Goal: Task Accomplishment & Management: Manage account settings

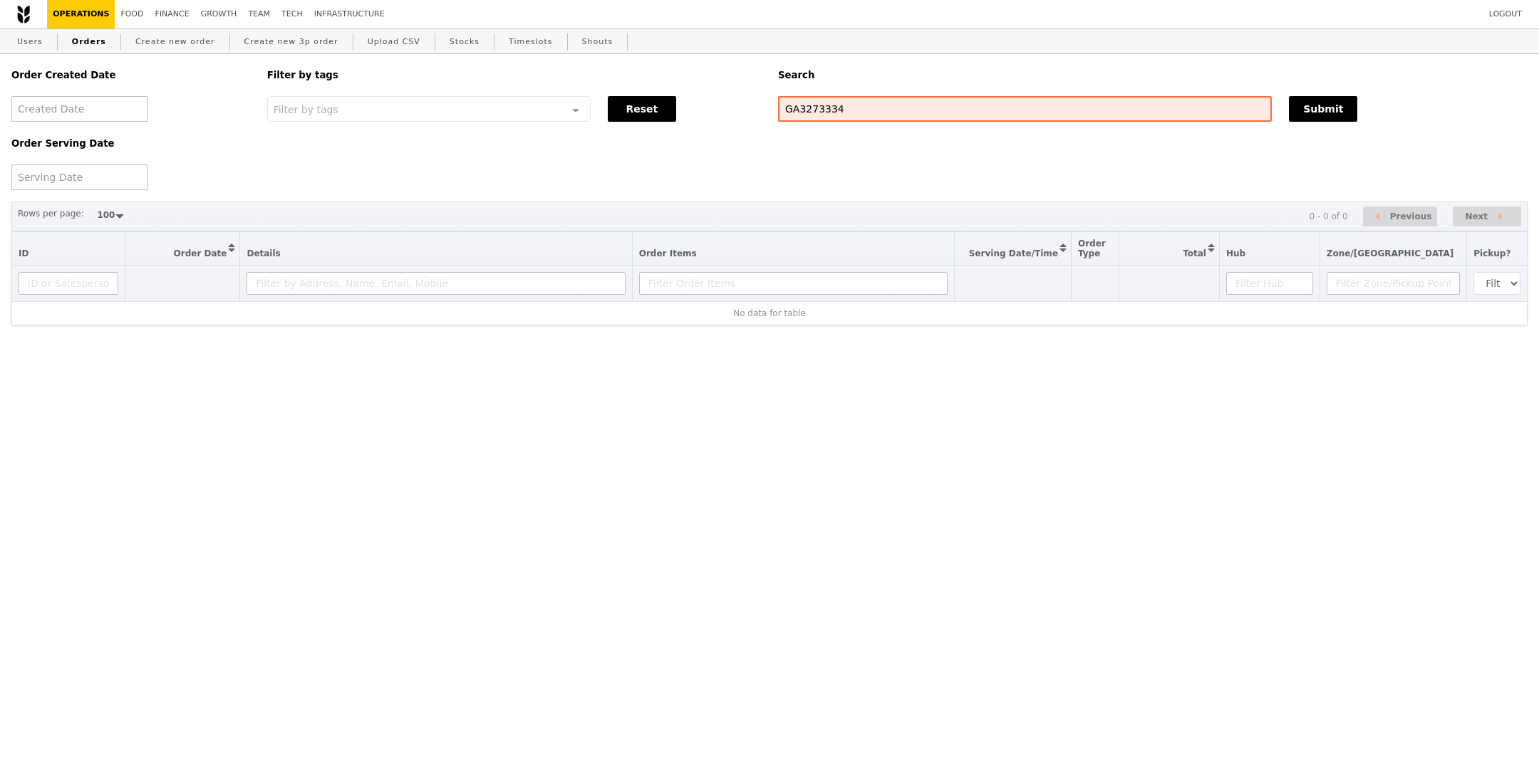
select select "100"
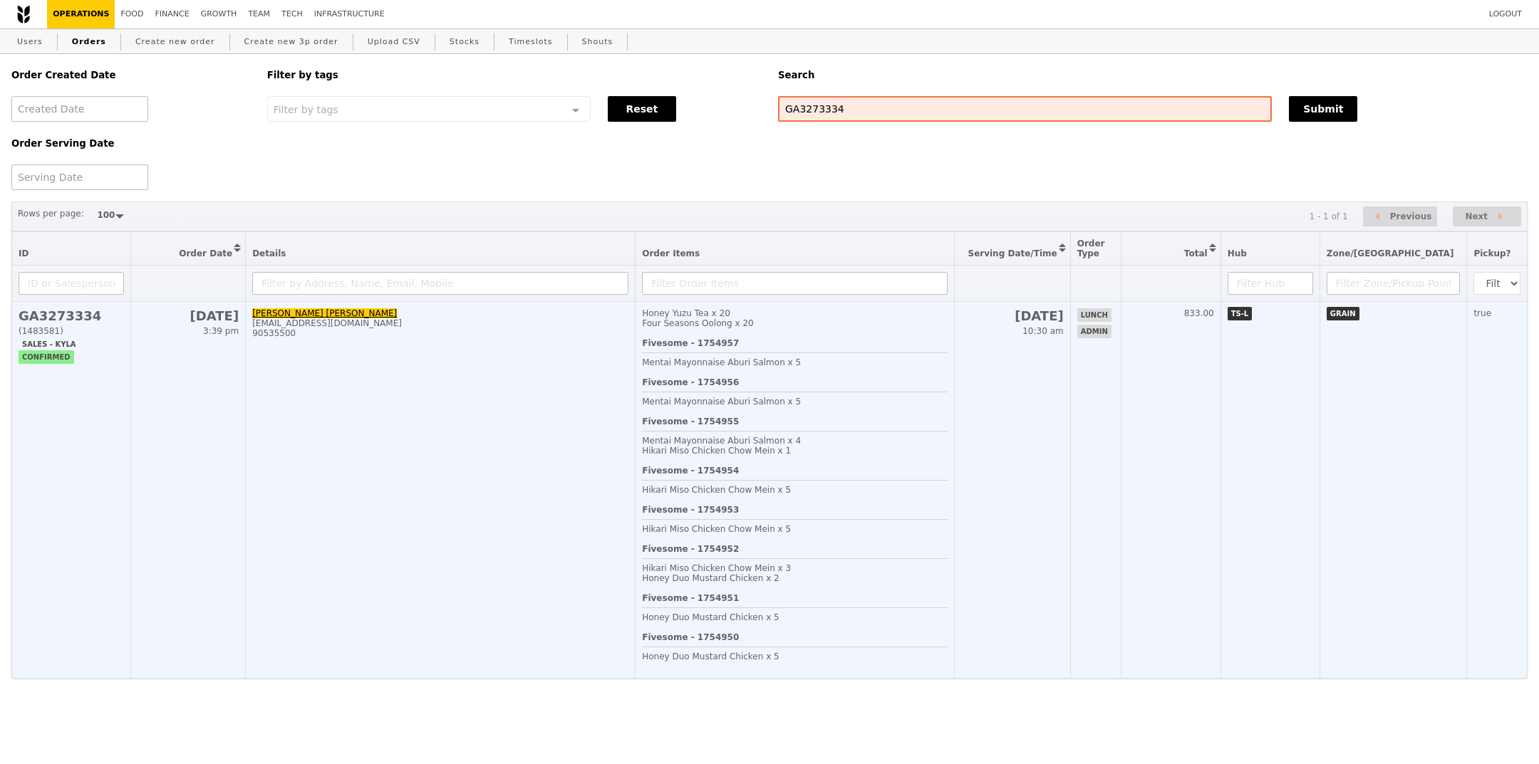
click at [1024, 356] on td "20 Aug 10:30 am" at bounding box center [1013, 490] width 116 height 377
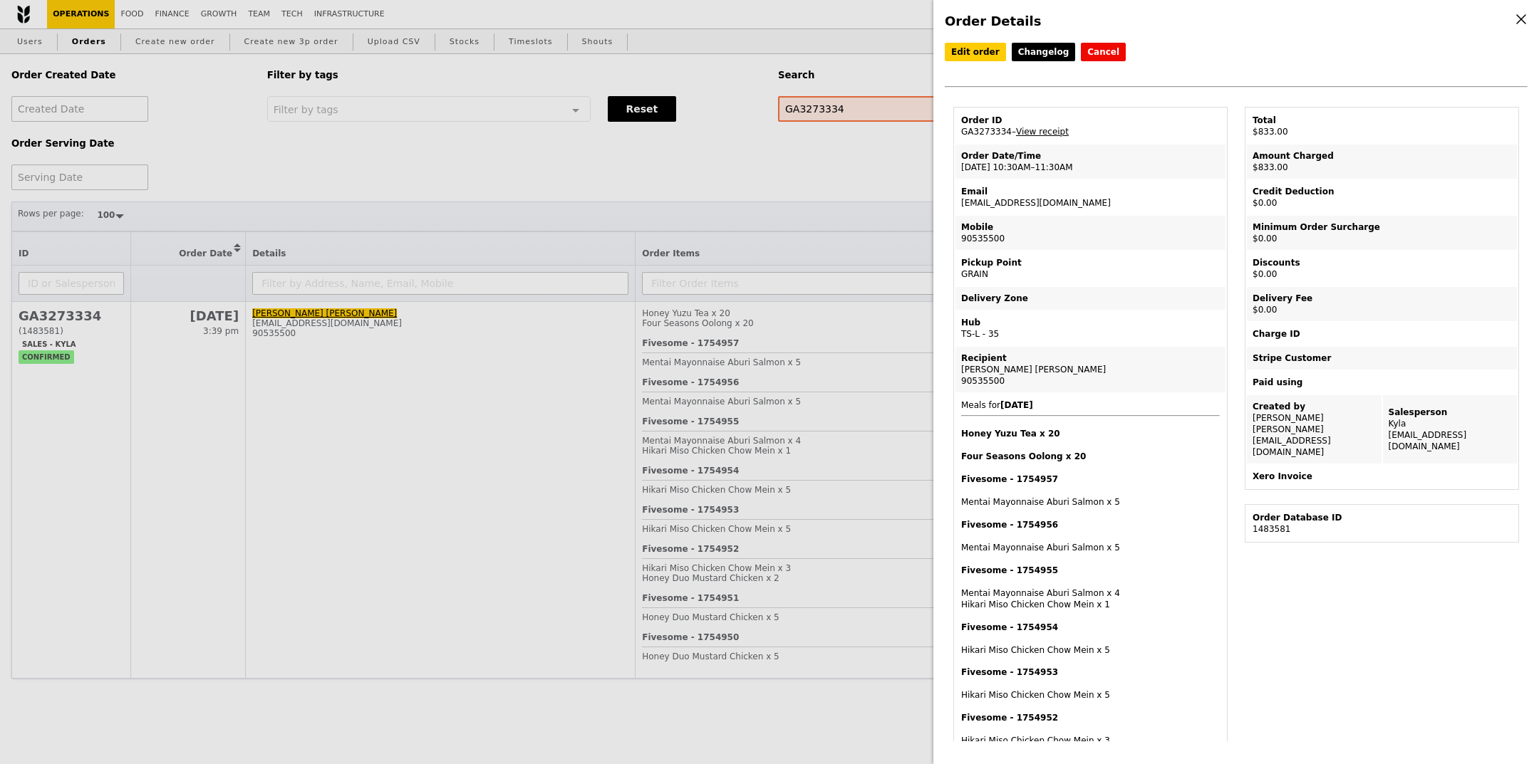
click at [990, 132] on td "Order ID GA3273334 – View receipt" at bounding box center [1090, 126] width 270 height 34
copy td "GA3273334"
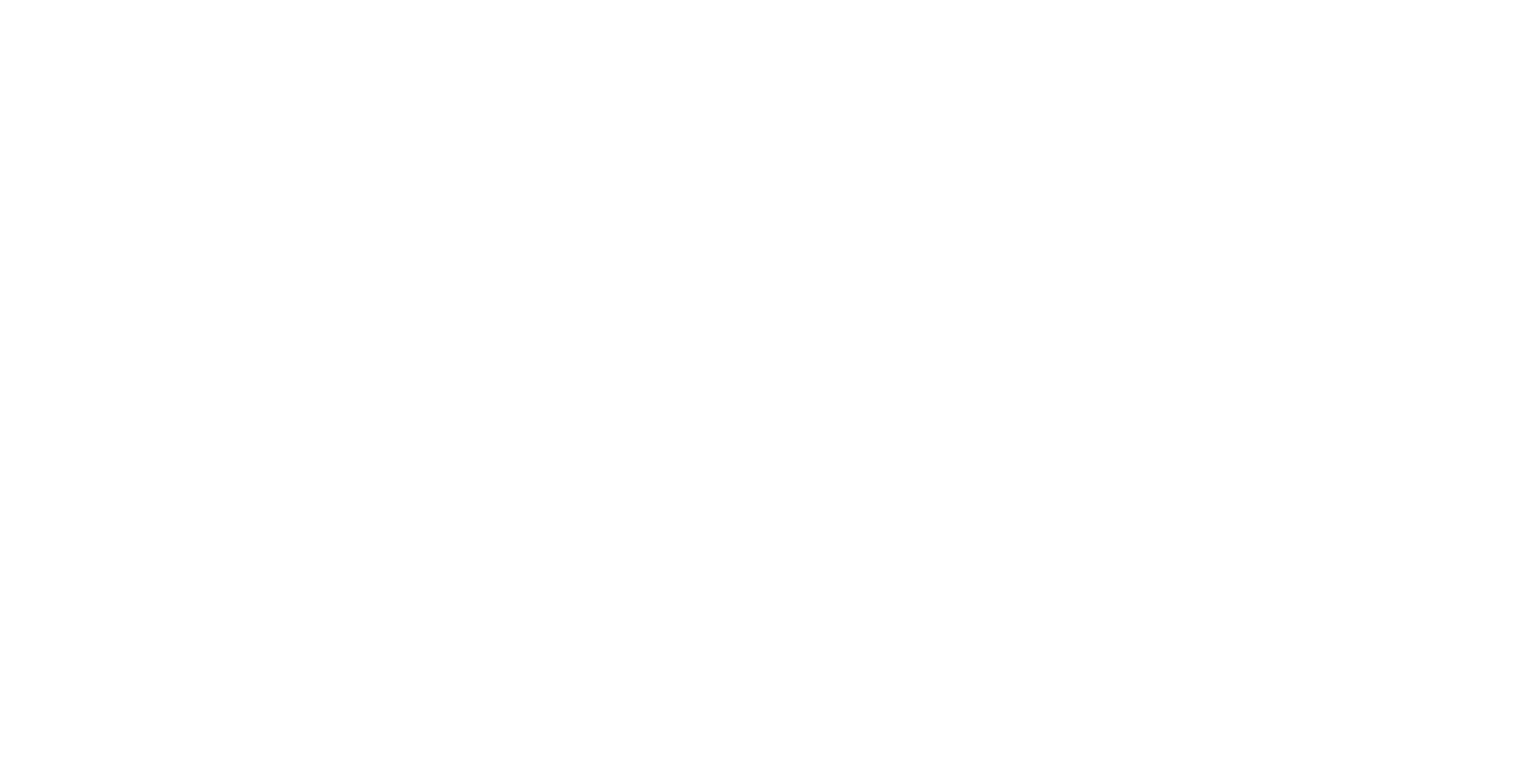
select select "100"
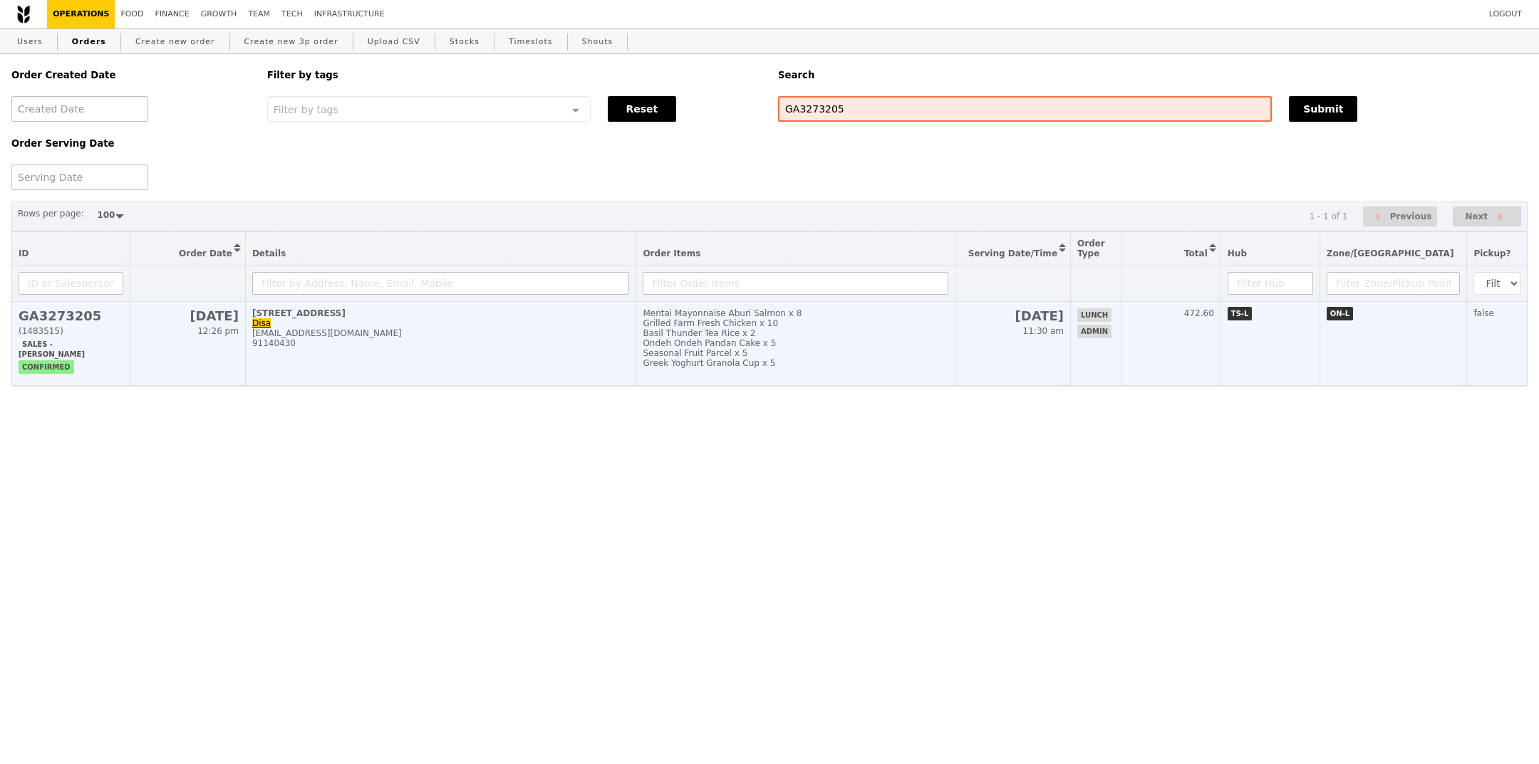
click at [786, 351] on div "Seasonal Fruit Parcel x 5" at bounding box center [795, 353] width 305 height 10
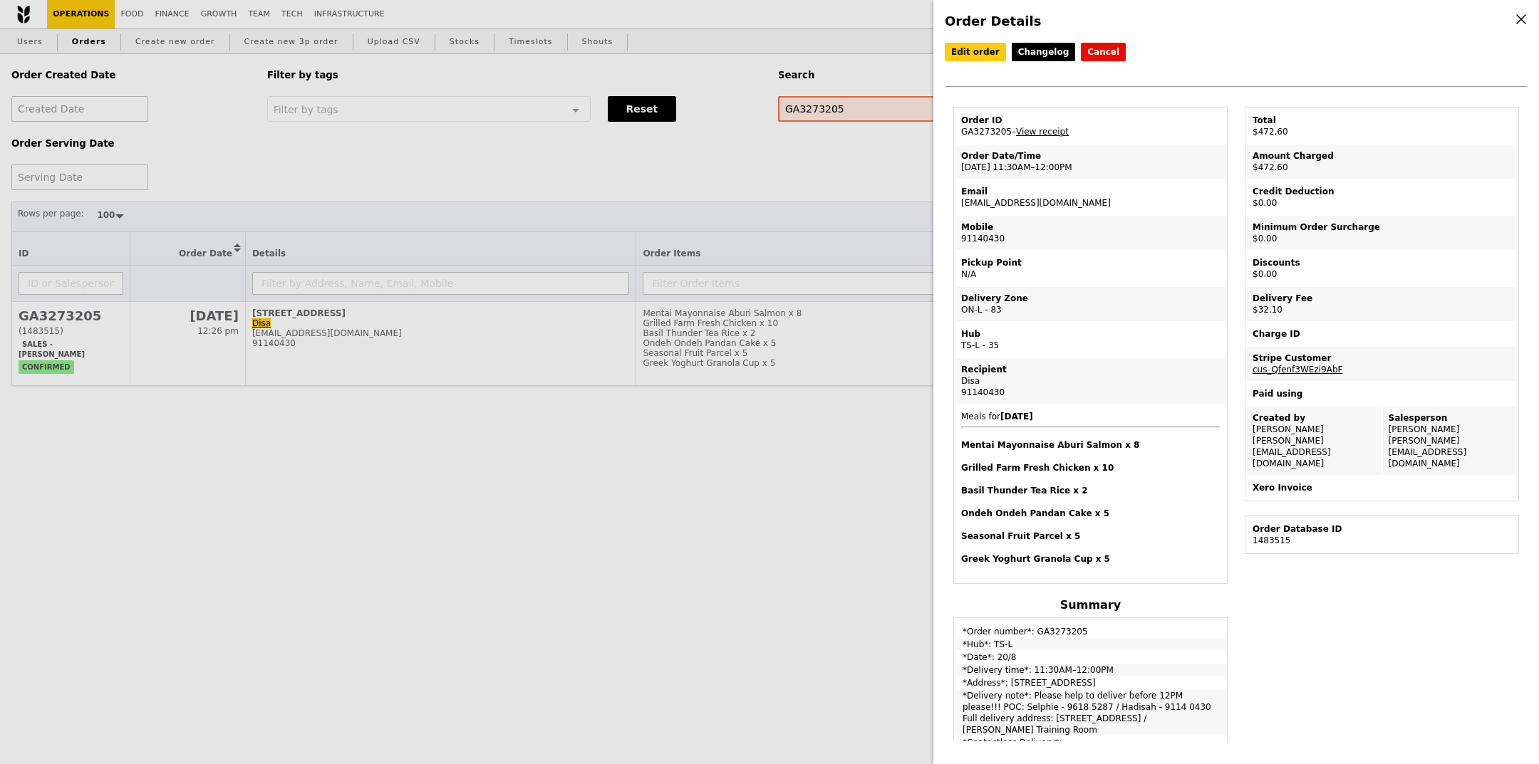
click at [1175, 531] on h4 "Seasonal Fruit Parcel x 5" at bounding box center [1090, 536] width 259 height 11
click at [1079, 241] on td "Mobile 91140430" at bounding box center [1090, 233] width 270 height 34
click at [972, 58] on link "Edit order" at bounding box center [975, 52] width 61 height 19
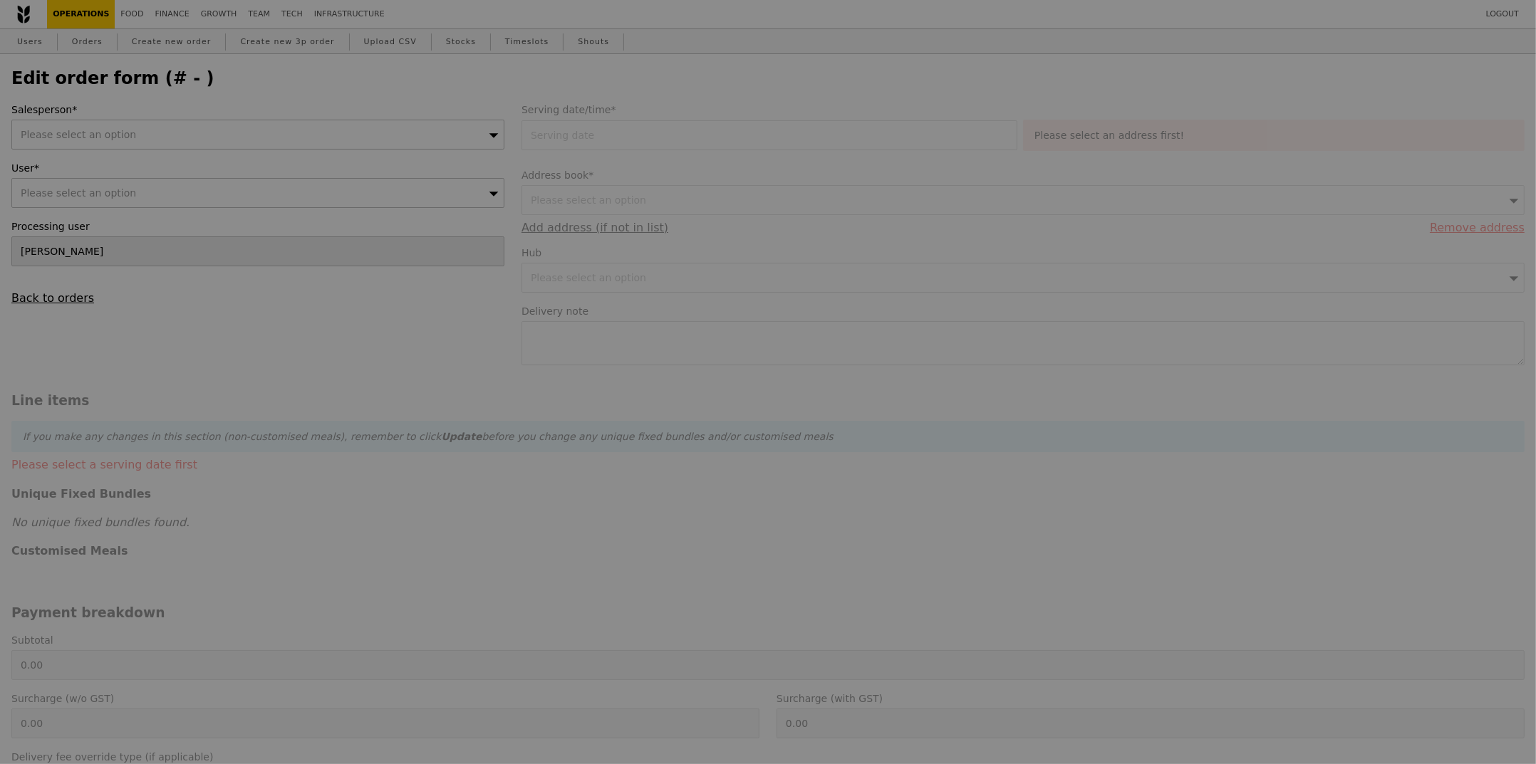
type input "[DATE]"
type textarea "Please help to deliver before 12PM please!!! POC: Selphie - 9618 5287 / Hadisah…"
type input "440.50"
type input "29.45"
type input "32.10"
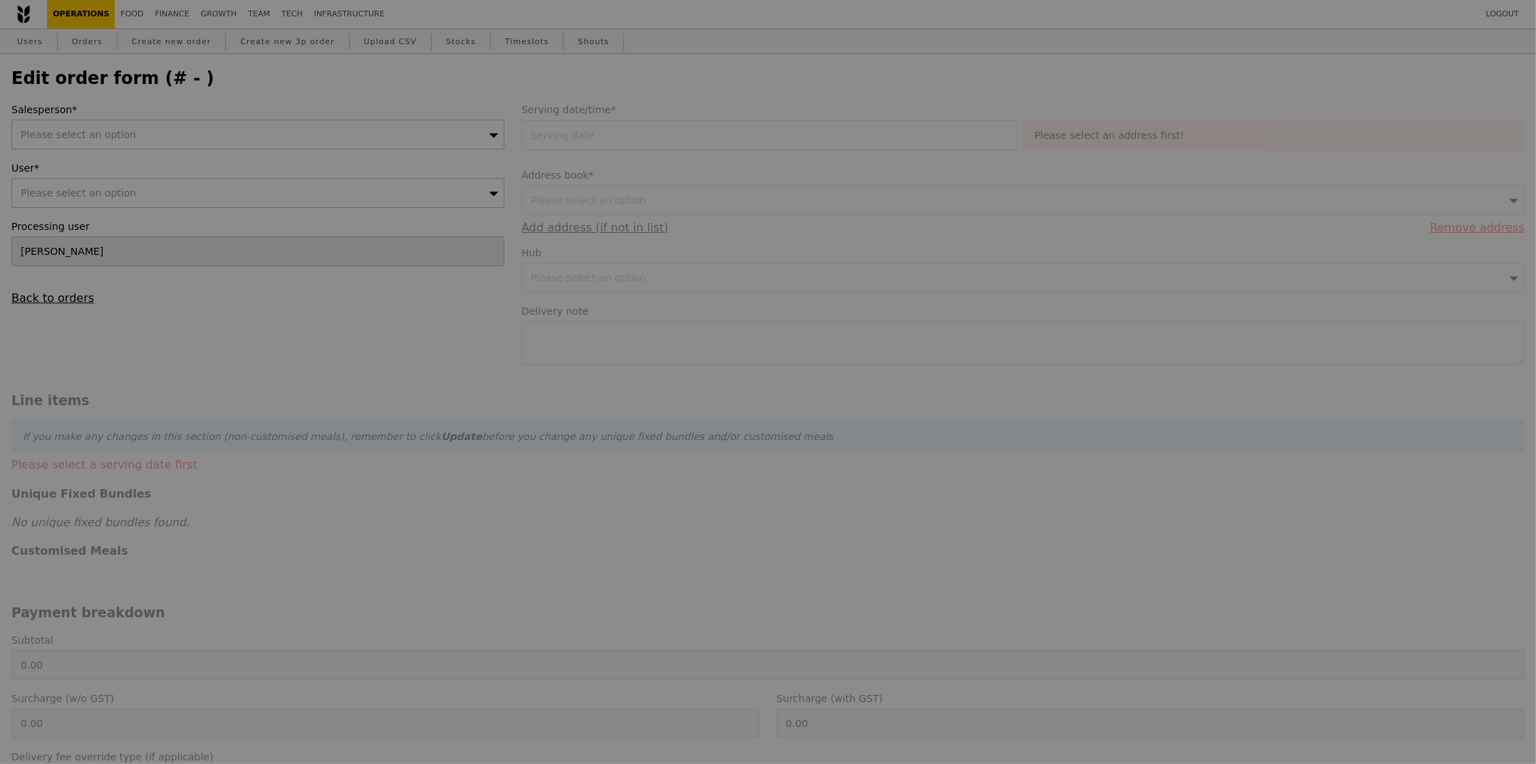
type input "472.60"
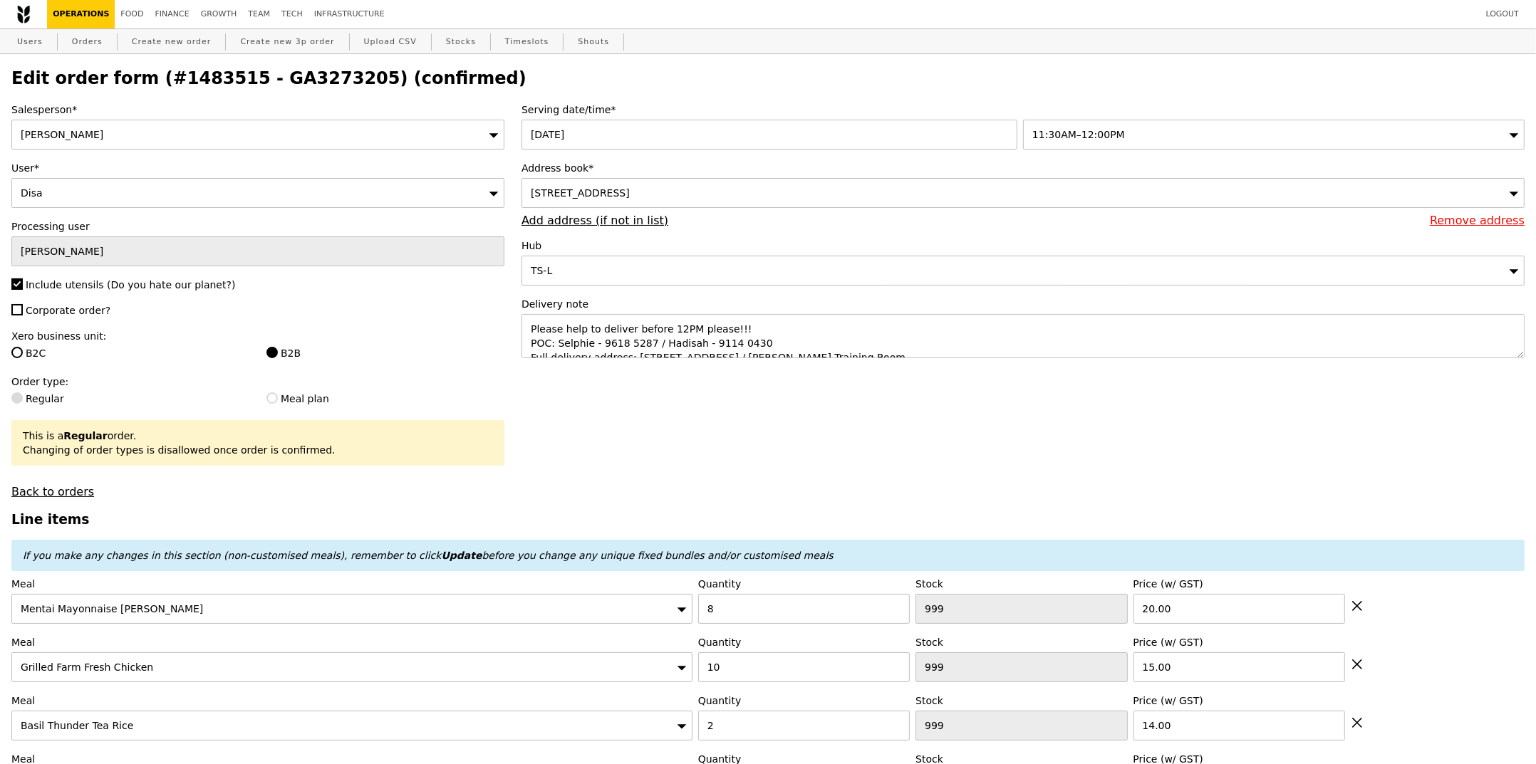
type input "Update"
type input "444"
type input "472"
type input "487"
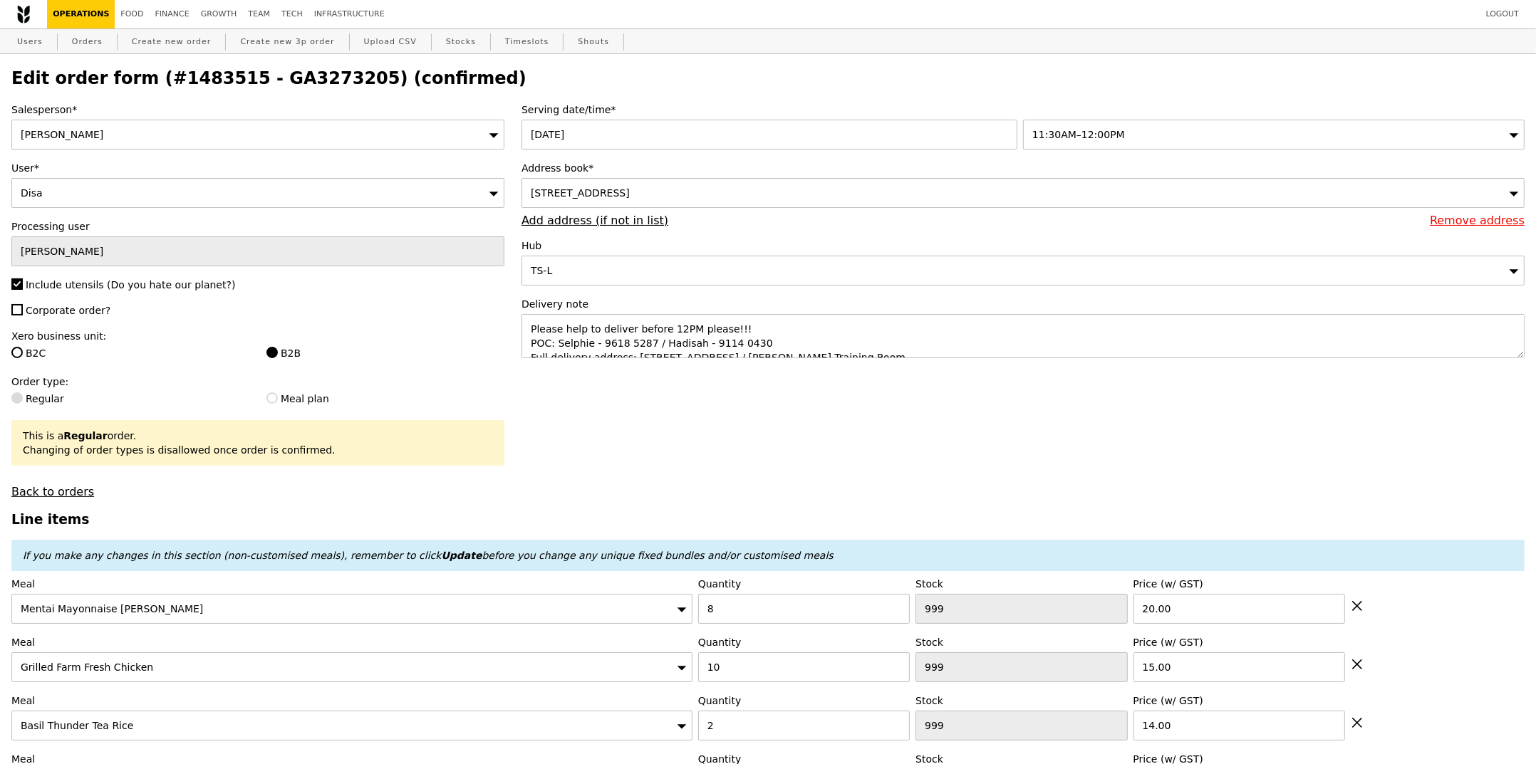
type input "495"
type input "467"
drag, startPoint x: 1076, startPoint y: 345, endPoint x: 633, endPoint y: 348, distance: 443.1
click at [633, 348] on textarea "Please help to deliver before 12PM please!!! POC: Selphie - 9618 5287 / Hadisah…" at bounding box center [1022, 336] width 1003 height 44
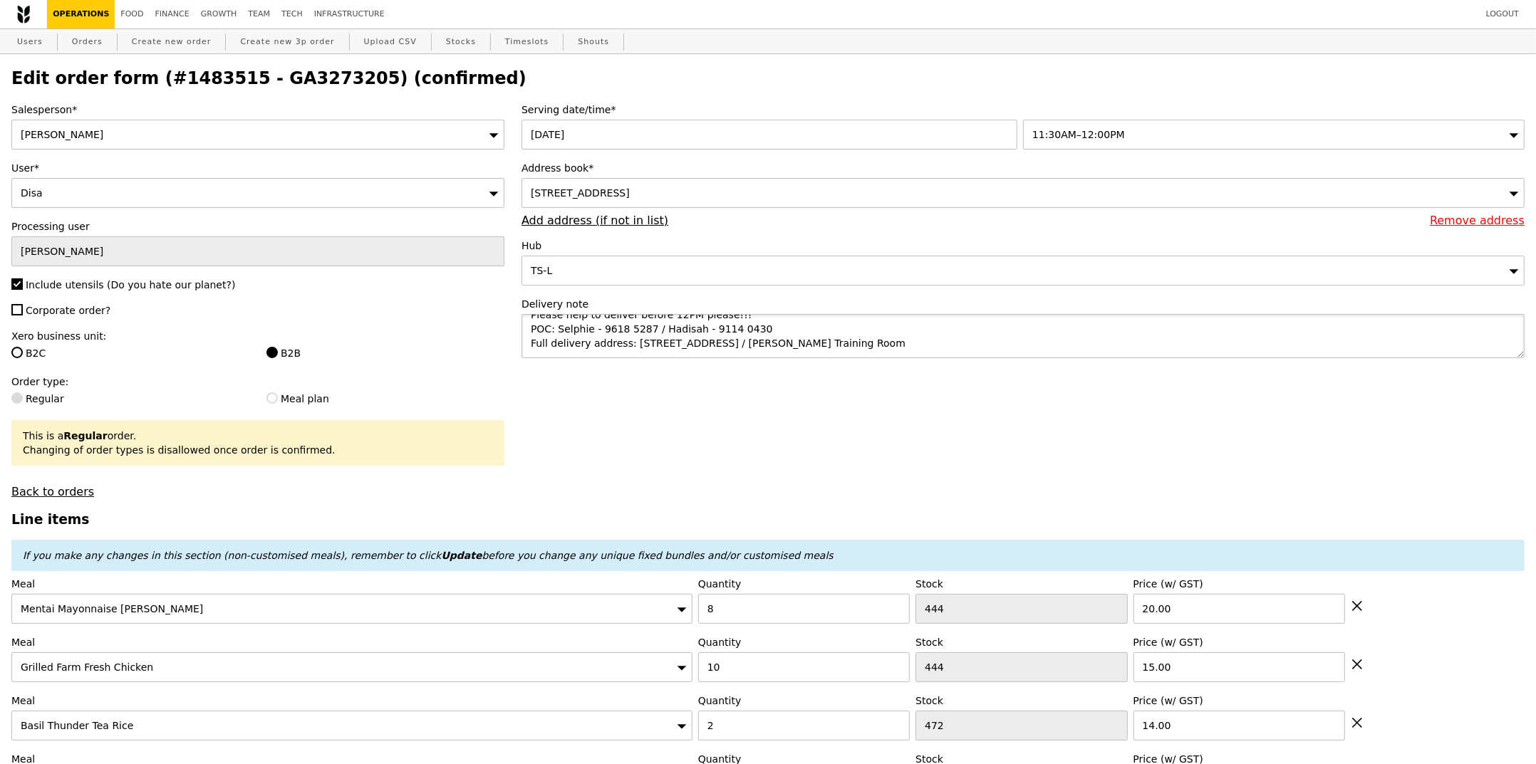
drag, startPoint x: 632, startPoint y: 347, endPoint x: 1133, endPoint y: 343, distance: 501.5
click at [1133, 343] on textarea "Please help to deliver before 12PM please!!! POC: Selphie - 9618 5287 / Hadisah…" at bounding box center [1022, 336] width 1003 height 44
paste textarea "[STREET_ADDRESS]"
paste textarea "MPH 2 at [GEOGRAPHIC_DATA], [GEOGRAPHIC_DATA]"
paste textarea "[GEOGRAPHIC_DATA] 138634."
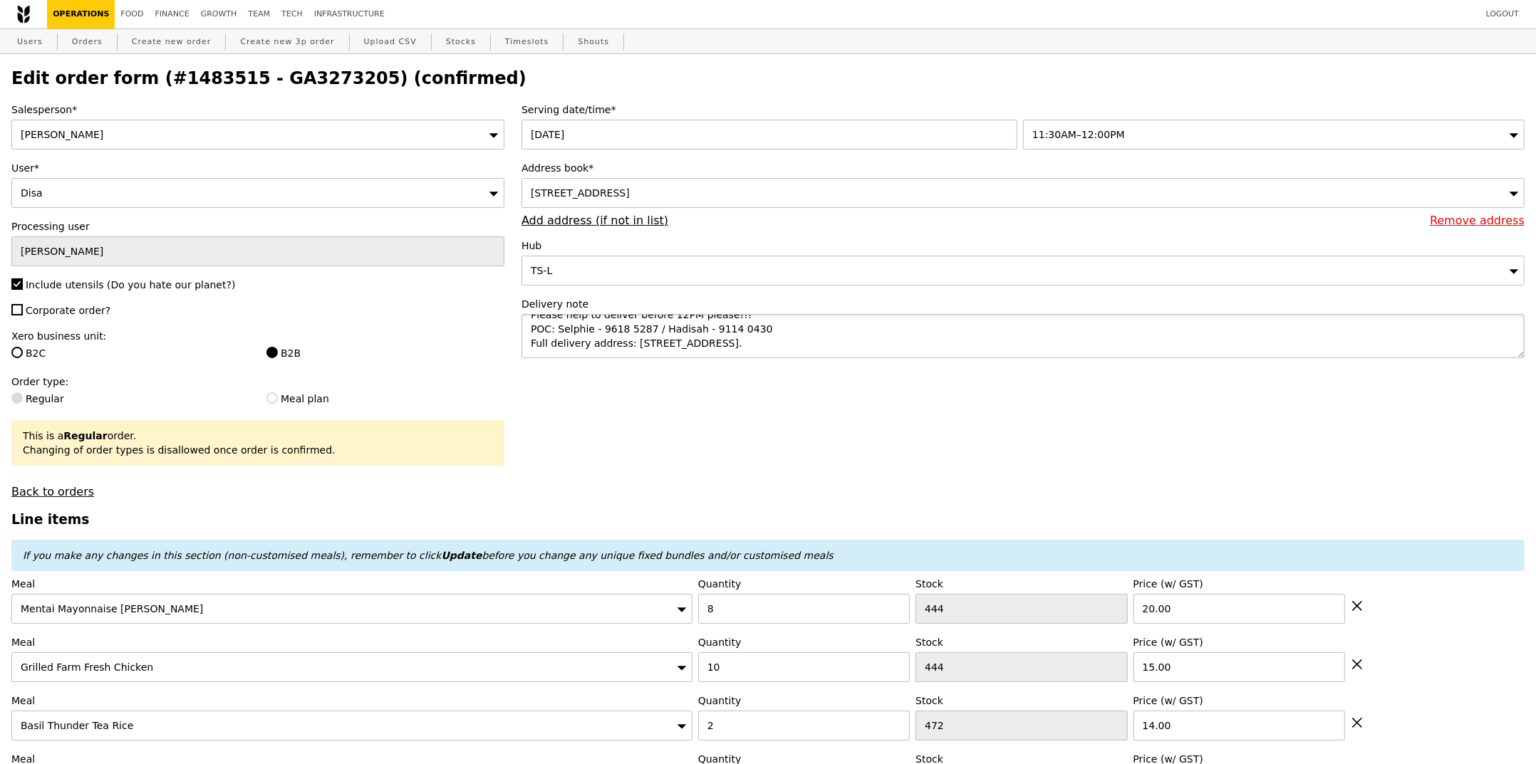
type textarea "Please help to deliver before 12PM please!!! POC: Selphie - 9618 5287 / Hadisah…"
click at [670, 200] on div "[STREET_ADDRESS]" at bounding box center [1022, 193] width 1003 height 30
type input "2 fusion"
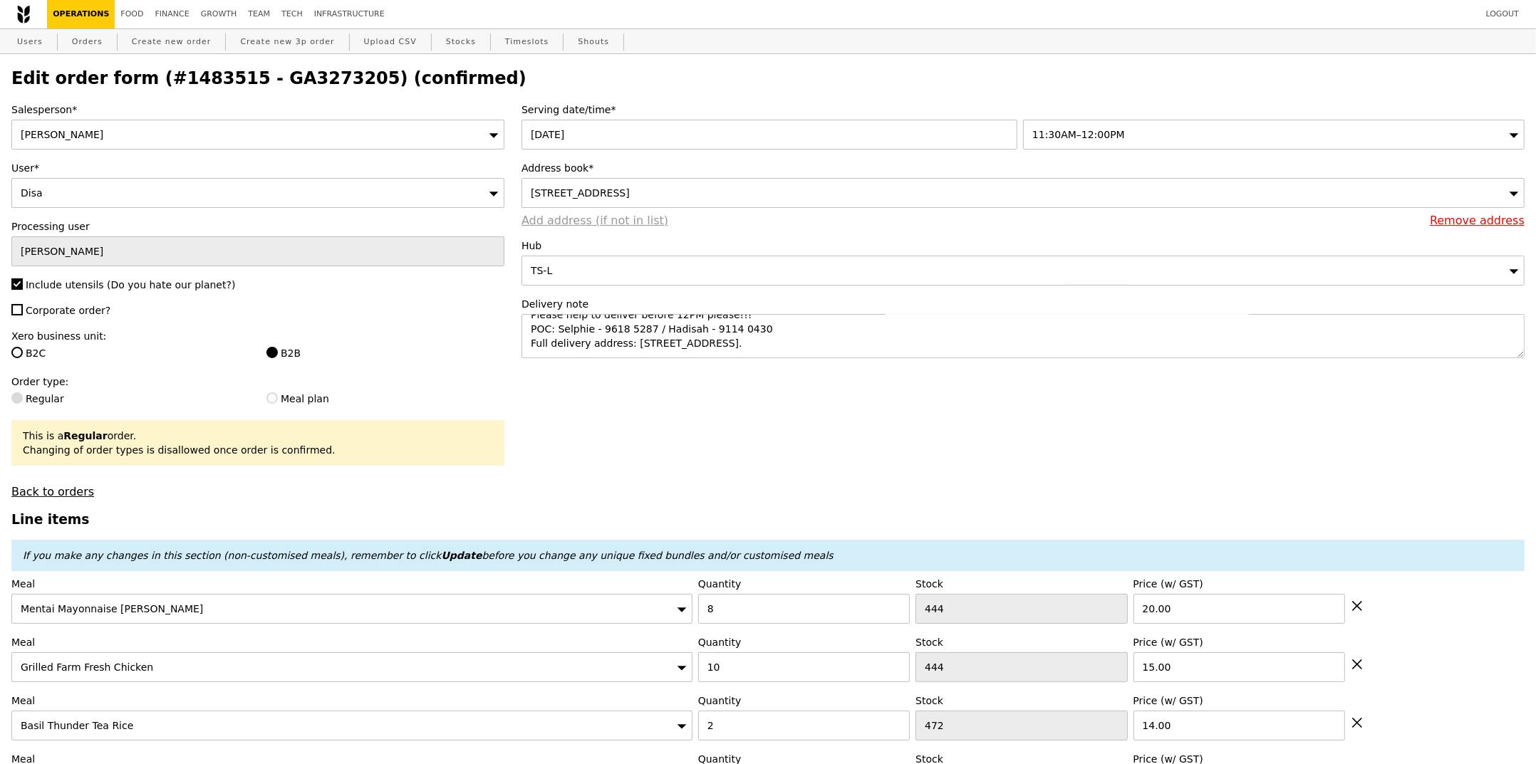
click at [594, 220] on link "Add address (if not in list)" at bounding box center [594, 221] width 147 height 14
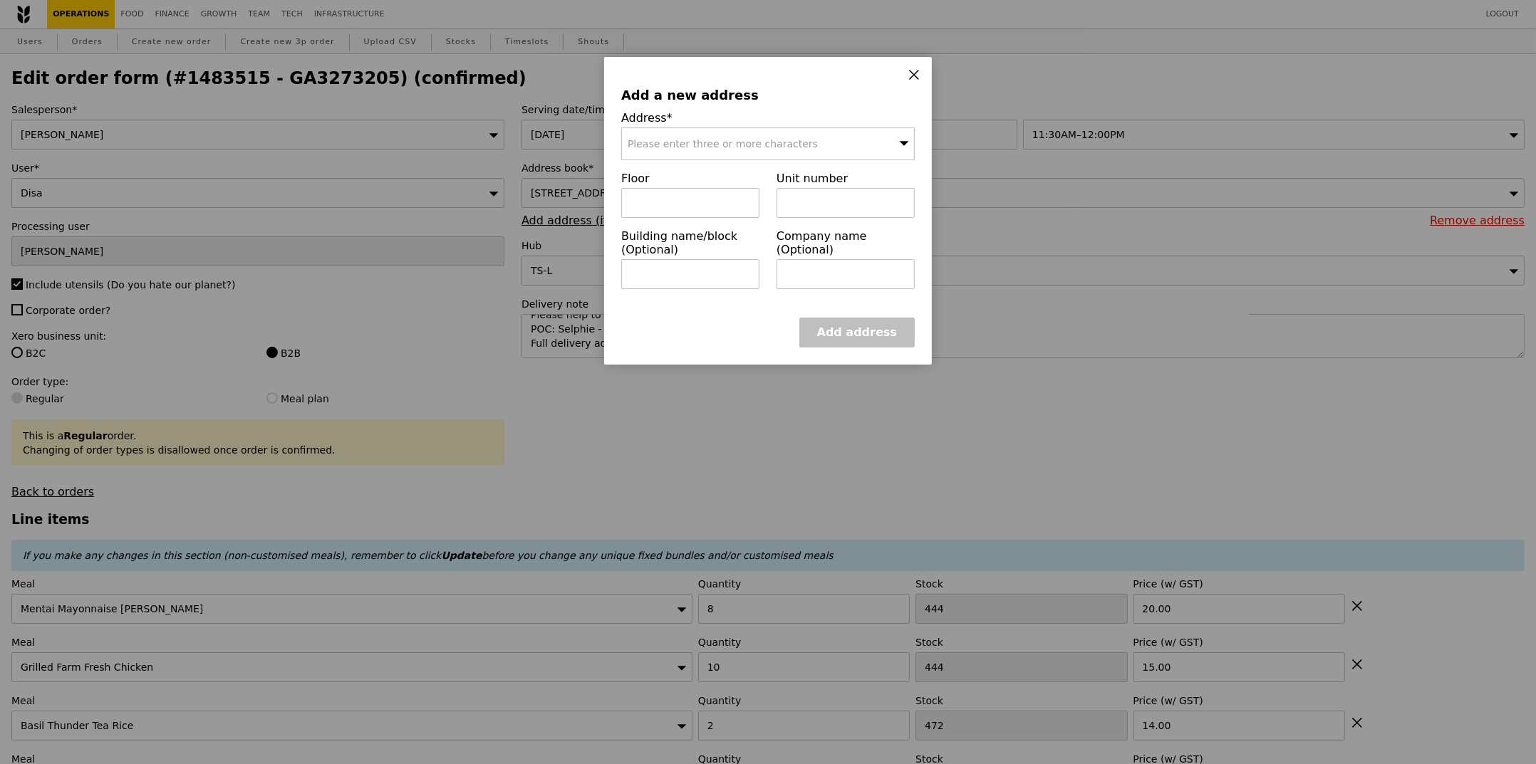
click at [698, 156] on div "Please enter three or more characters" at bounding box center [768, 144] width 294 height 33
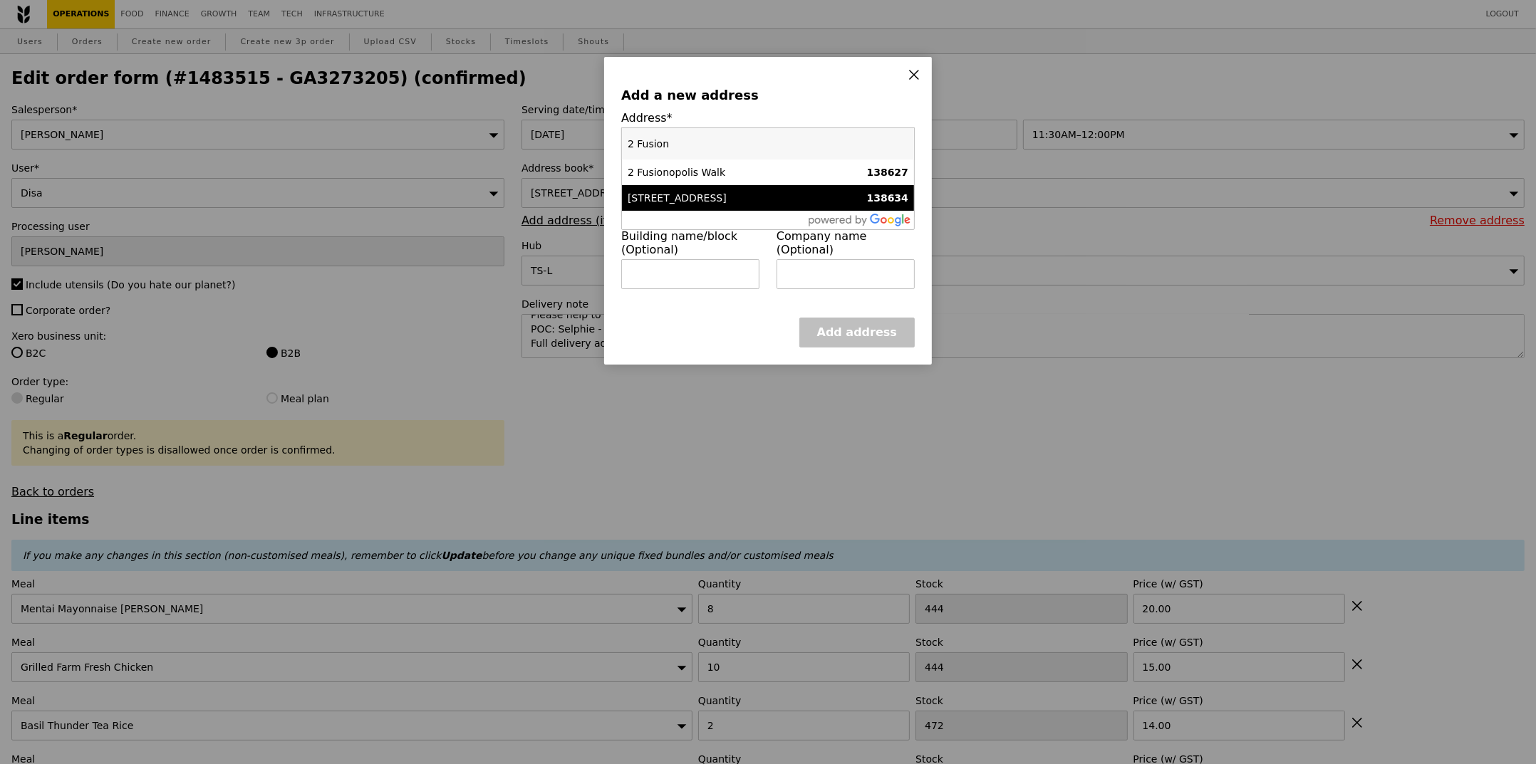
type input "2 Fusion"
click at [707, 203] on div "[STREET_ADDRESS]" at bounding box center [733, 198] width 211 height 14
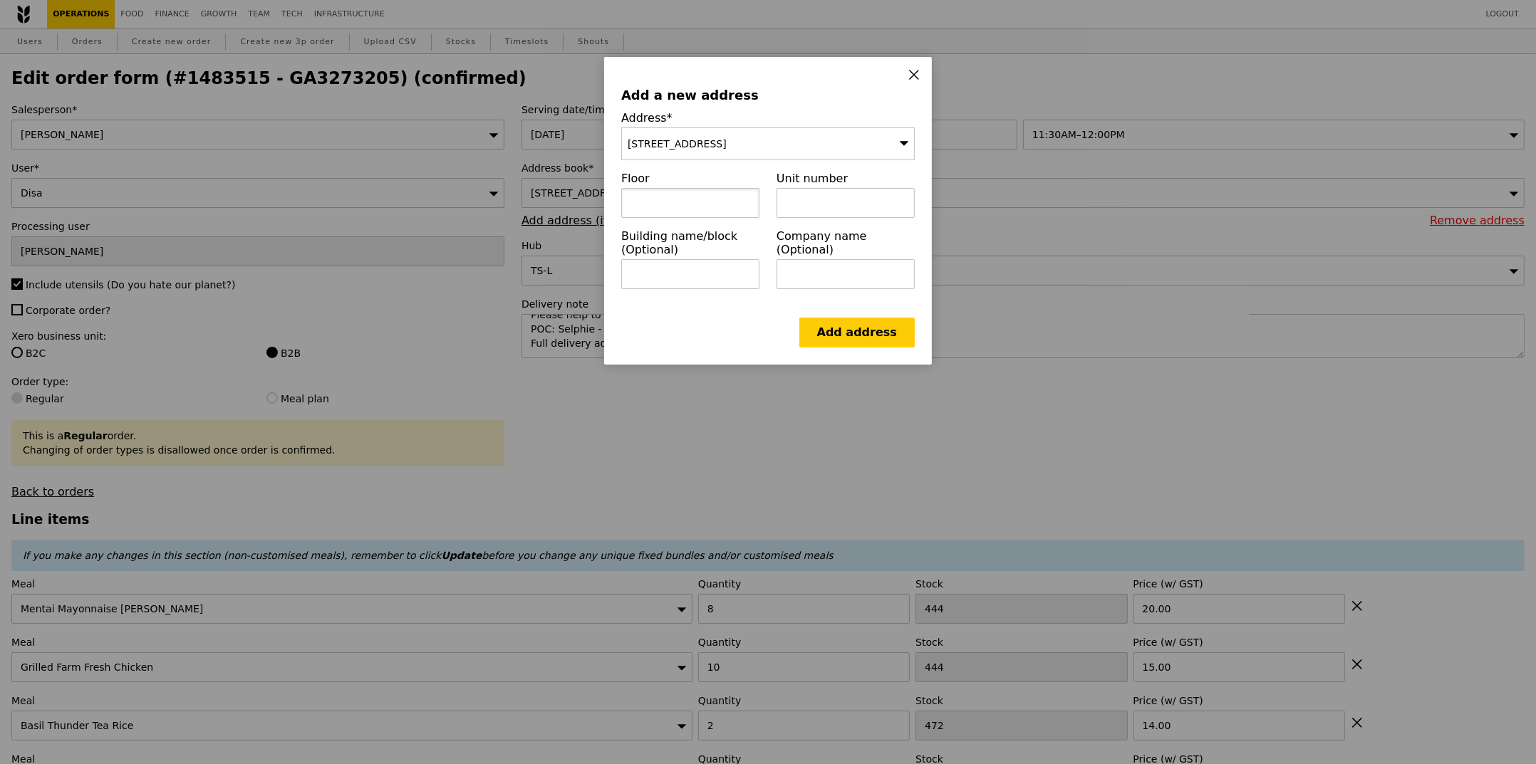
click at [680, 197] on input "text" at bounding box center [690, 203] width 138 height 30
type input "Level 1"
click at [876, 190] on input "text" at bounding box center [846, 203] width 138 height 30
type input "MPH 2"
click at [875, 337] on link "Add address" at bounding box center [856, 333] width 115 height 30
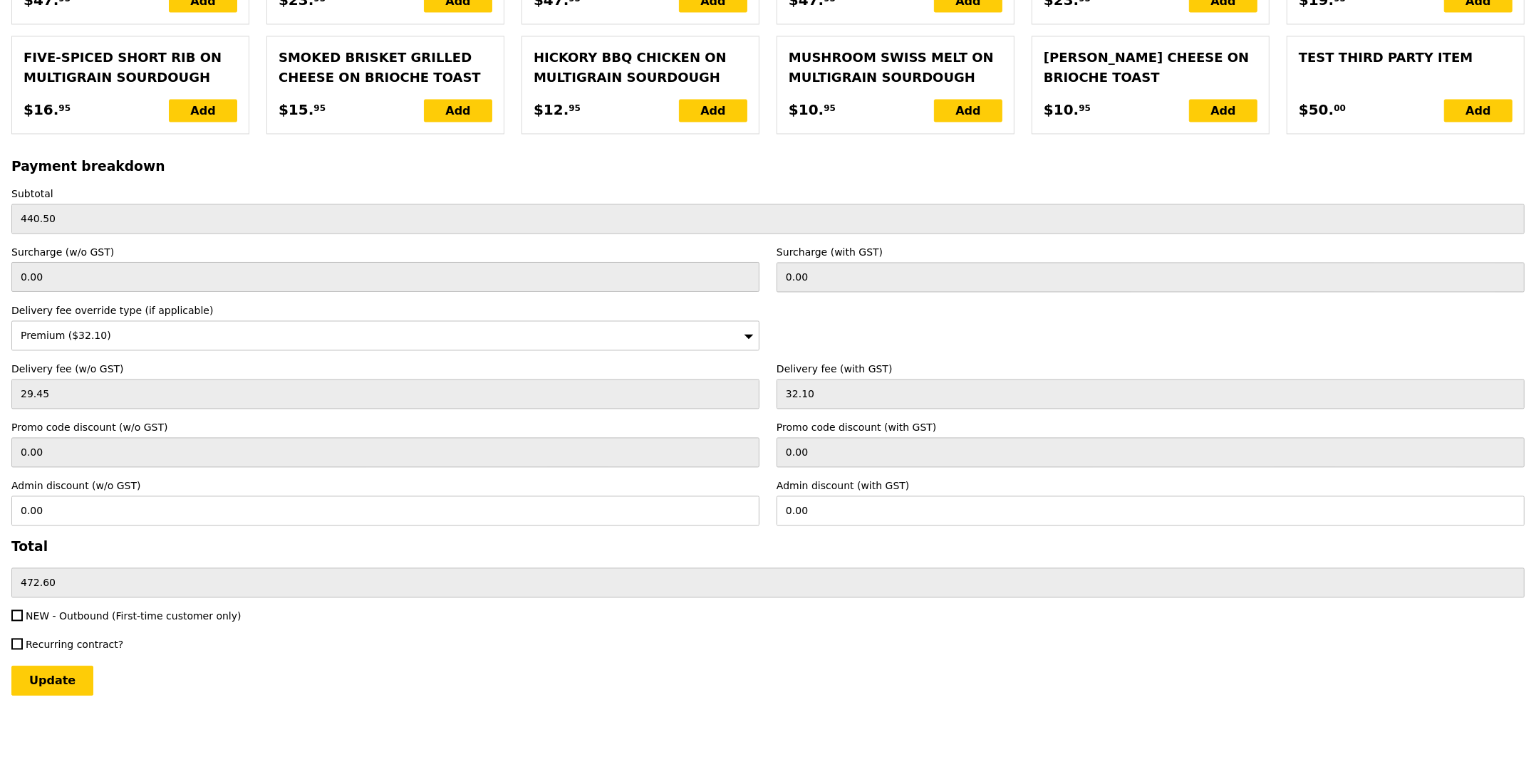
scroll to position [3222, 0]
click at [53, 681] on input "Update" at bounding box center [52, 681] width 82 height 30
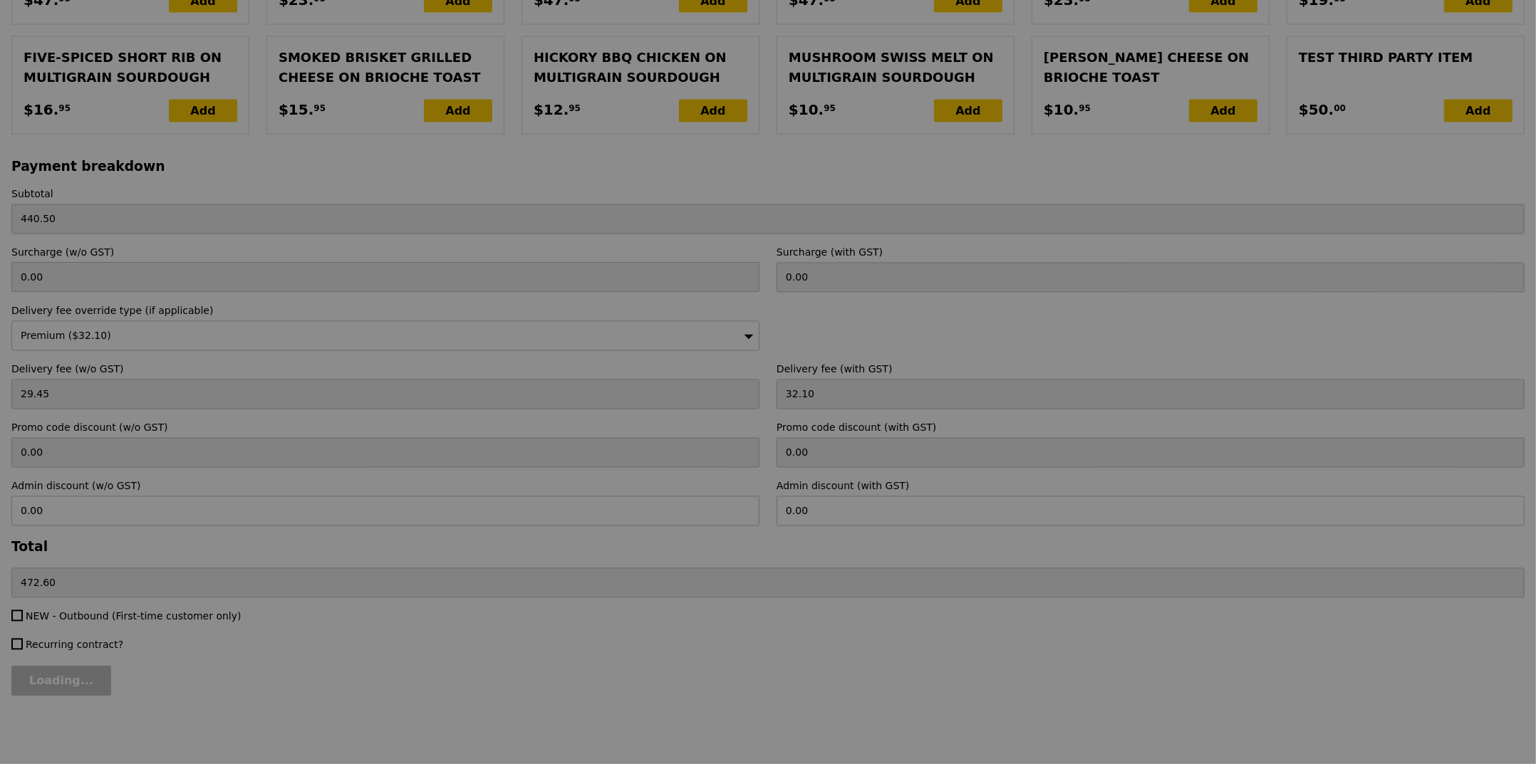
type input "Update"
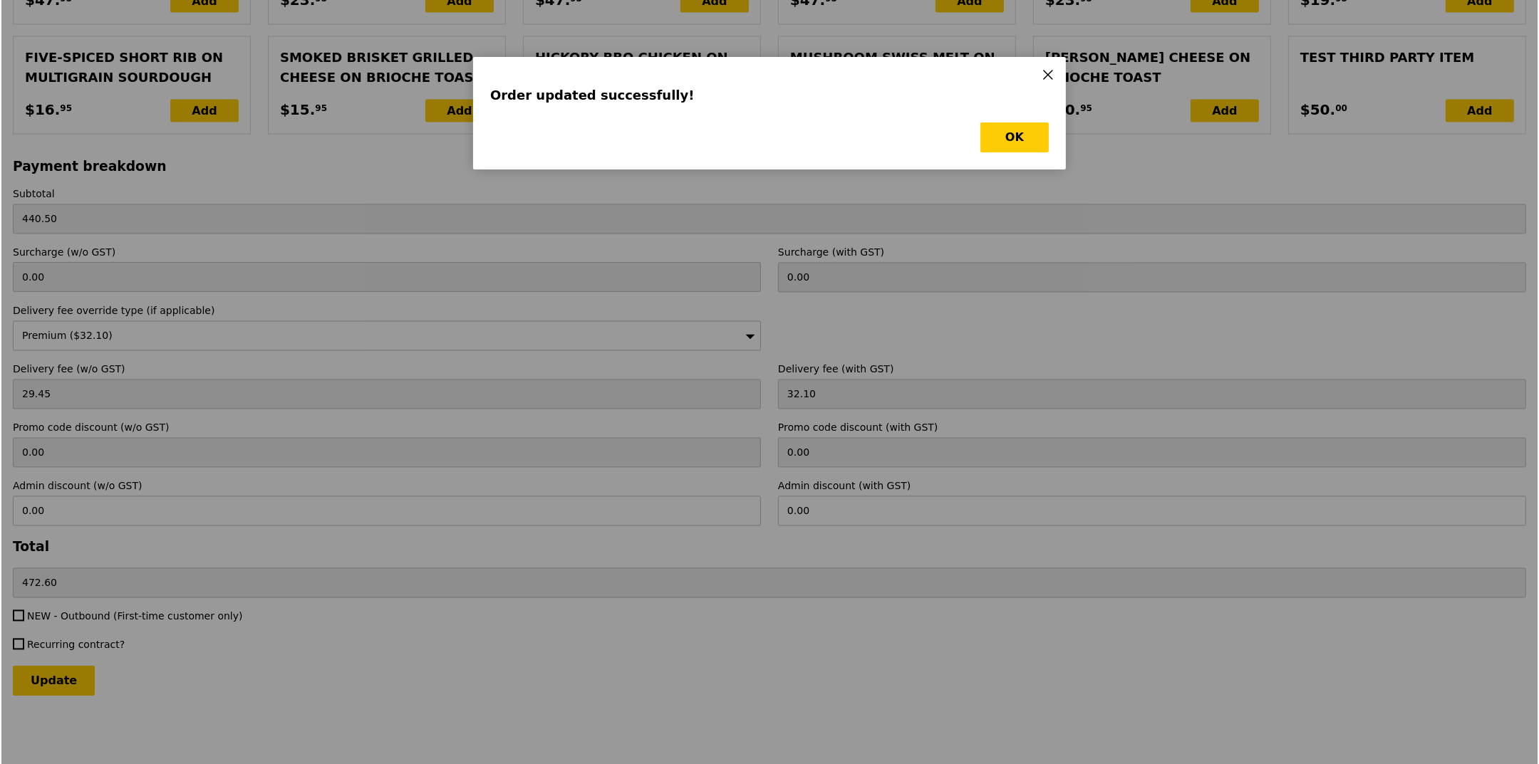
scroll to position [0, 0]
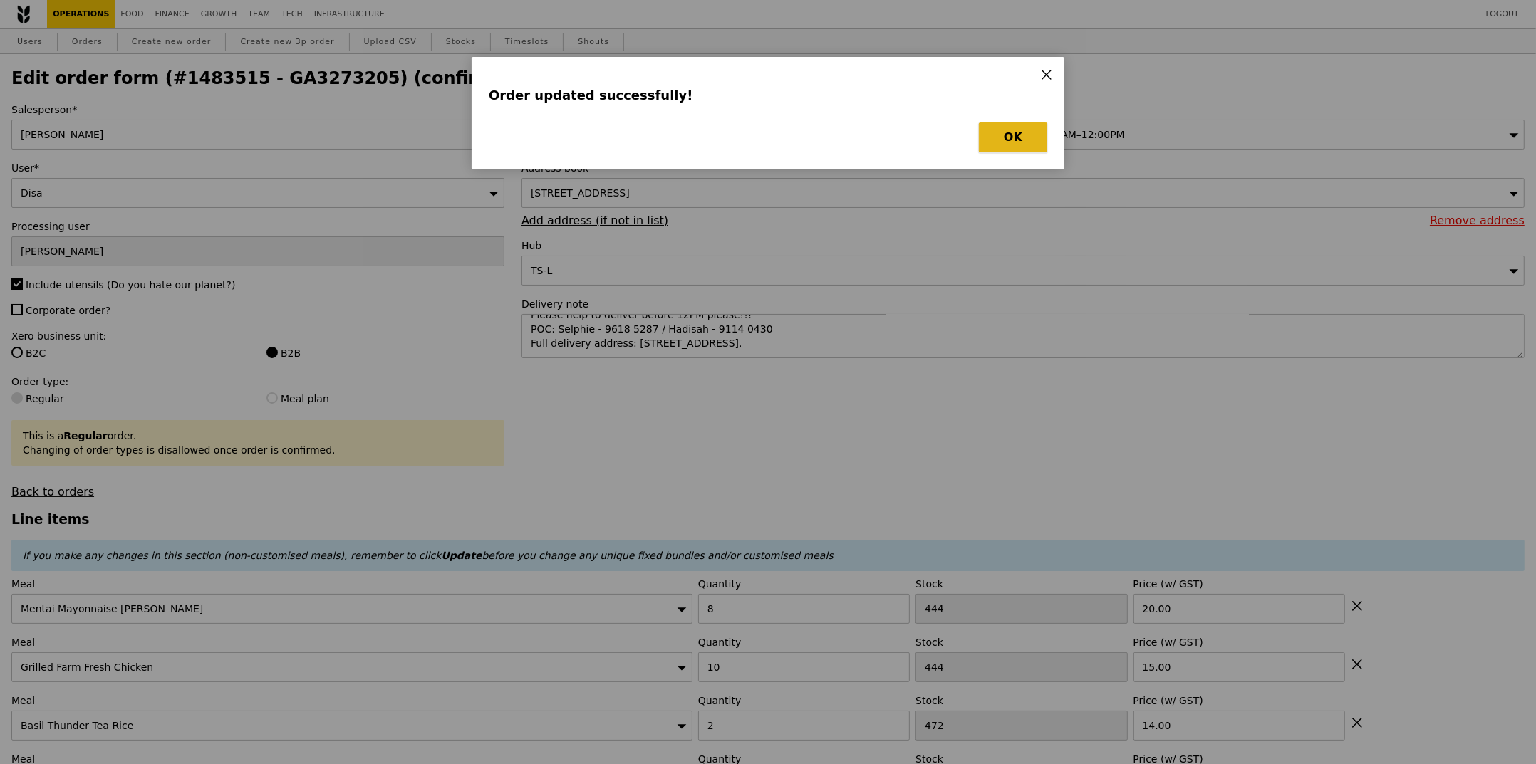
click at [1002, 135] on button "OK" at bounding box center [1013, 138] width 68 height 30
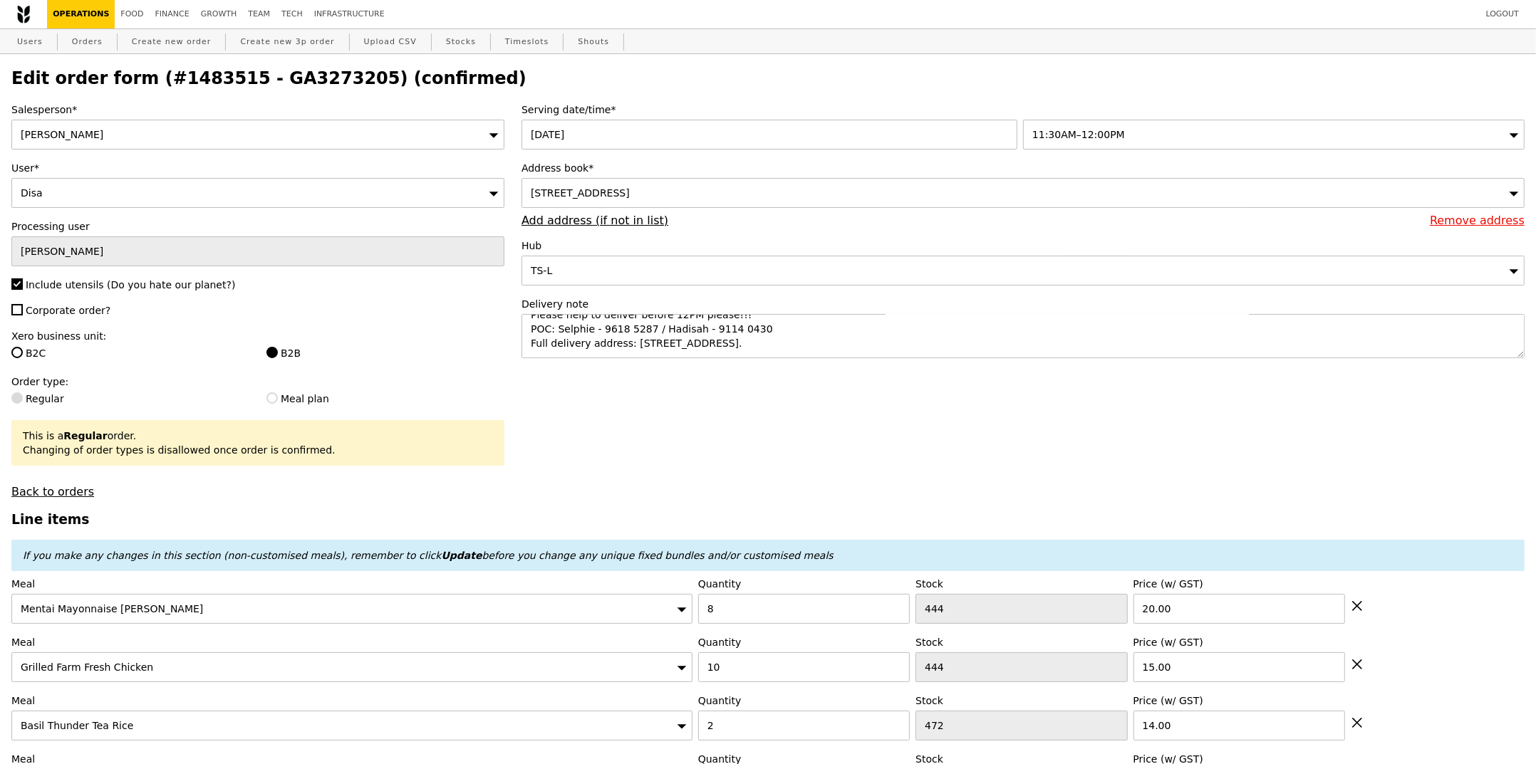
click at [308, 76] on h2 "Edit order form (#1483515 - GA3273205) (confirmed)" at bounding box center [767, 78] width 1513 height 20
copy h2 "GA3273205"
click at [74, 36] on link "Orders" at bounding box center [87, 42] width 42 height 26
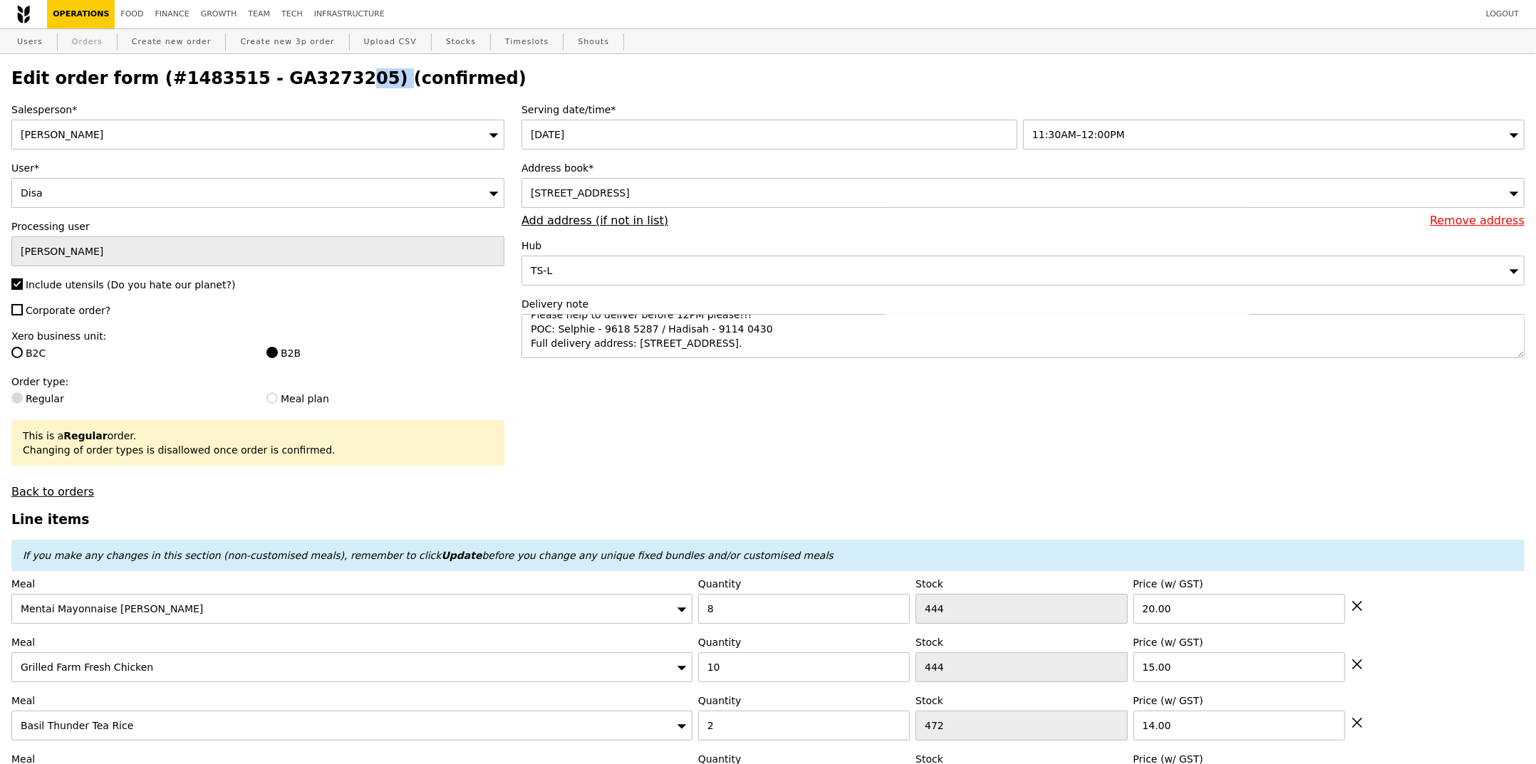
select select "100"
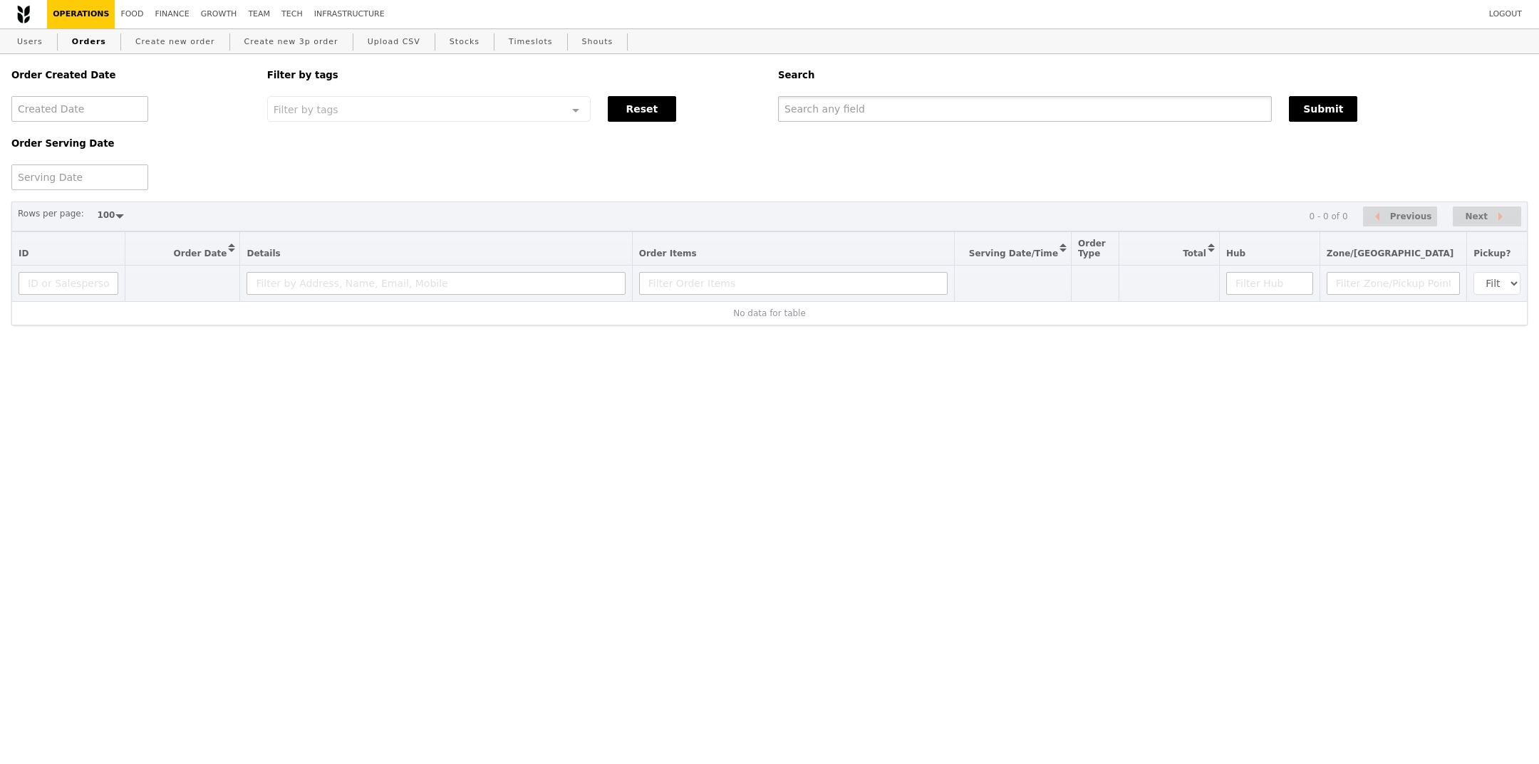
click at [1002, 111] on input "text" at bounding box center [1025, 109] width 494 height 26
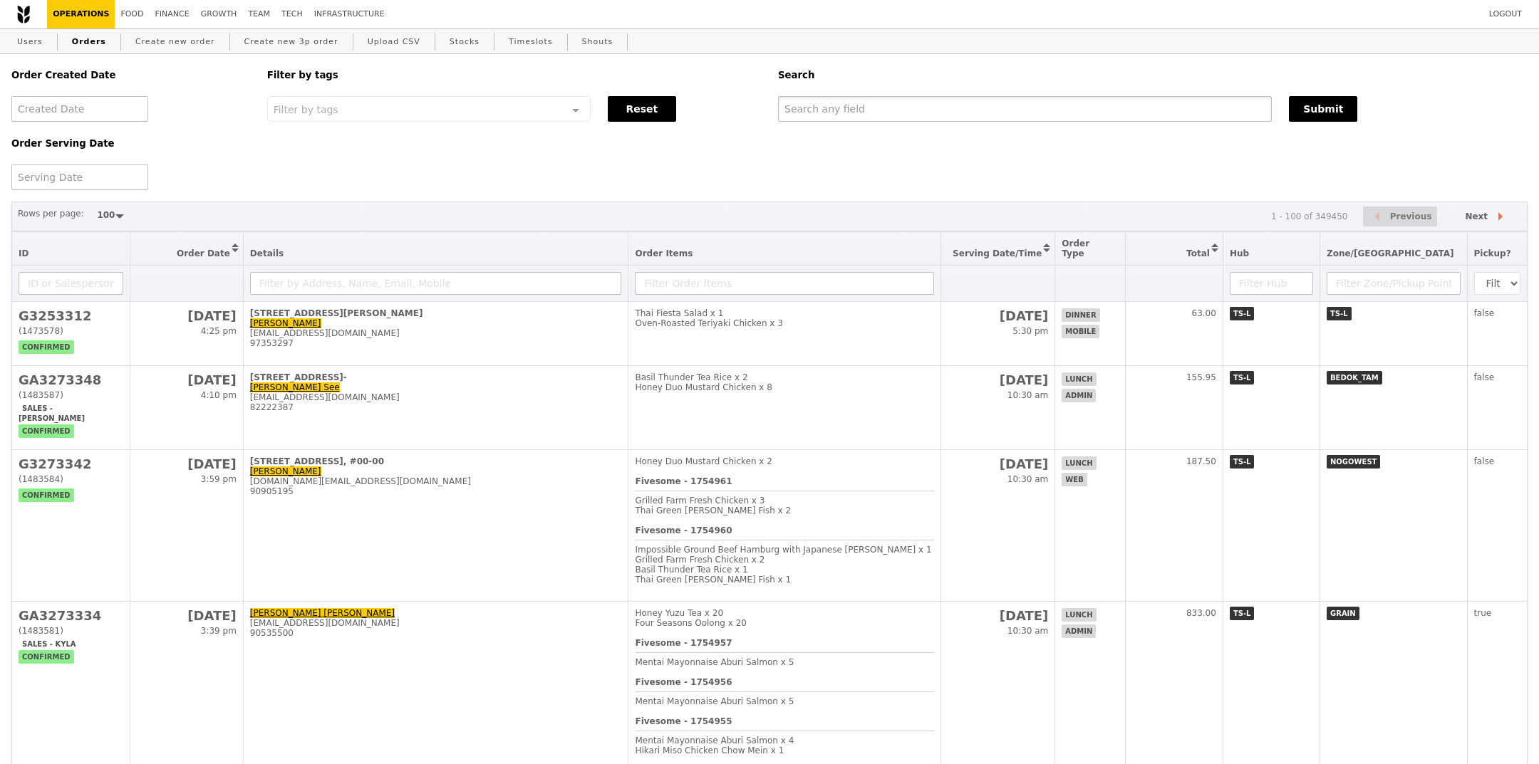
paste input "GA3273205"
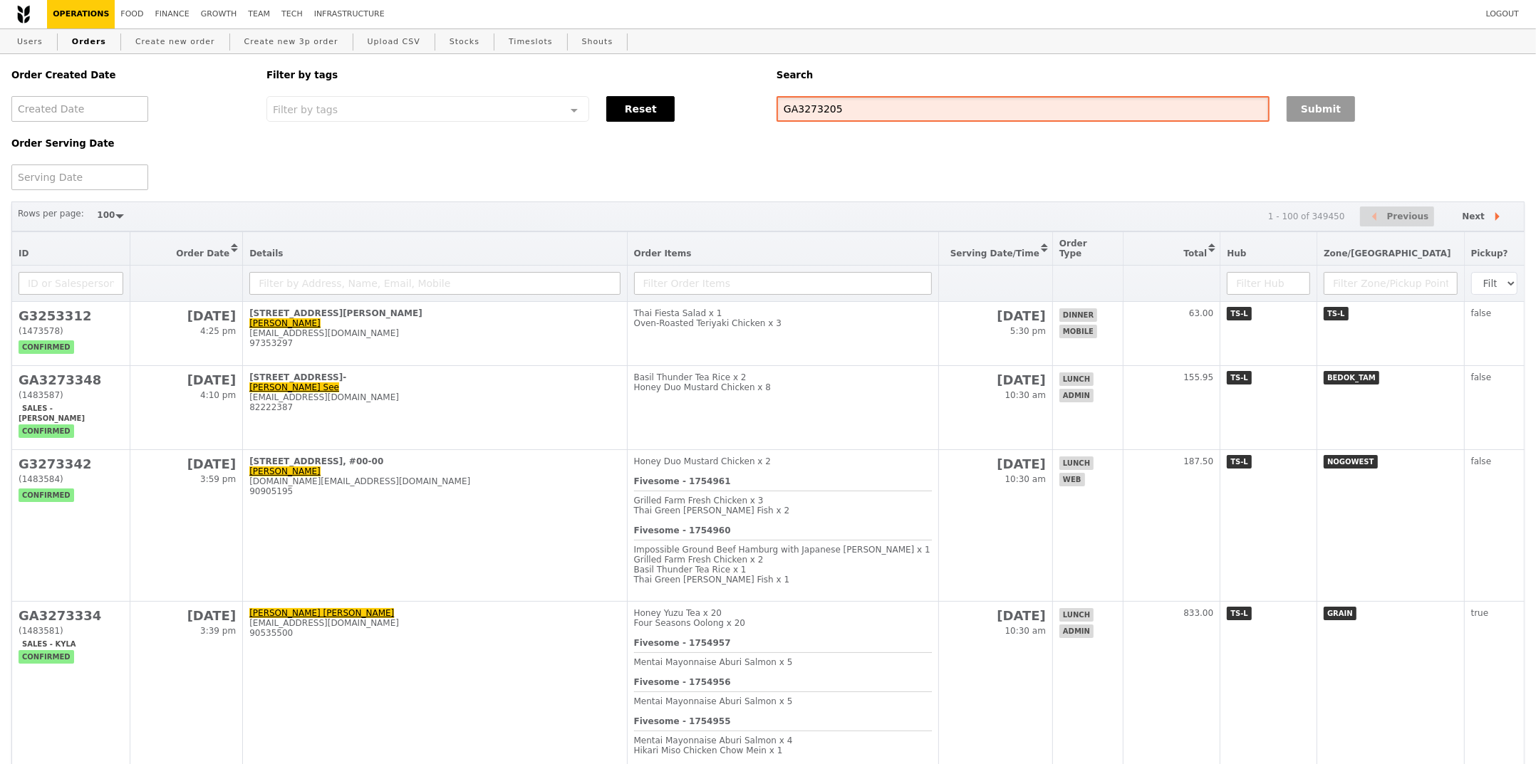
type input "GA3273205"
click at [1304, 111] on button "Submit" at bounding box center [1321, 109] width 68 height 26
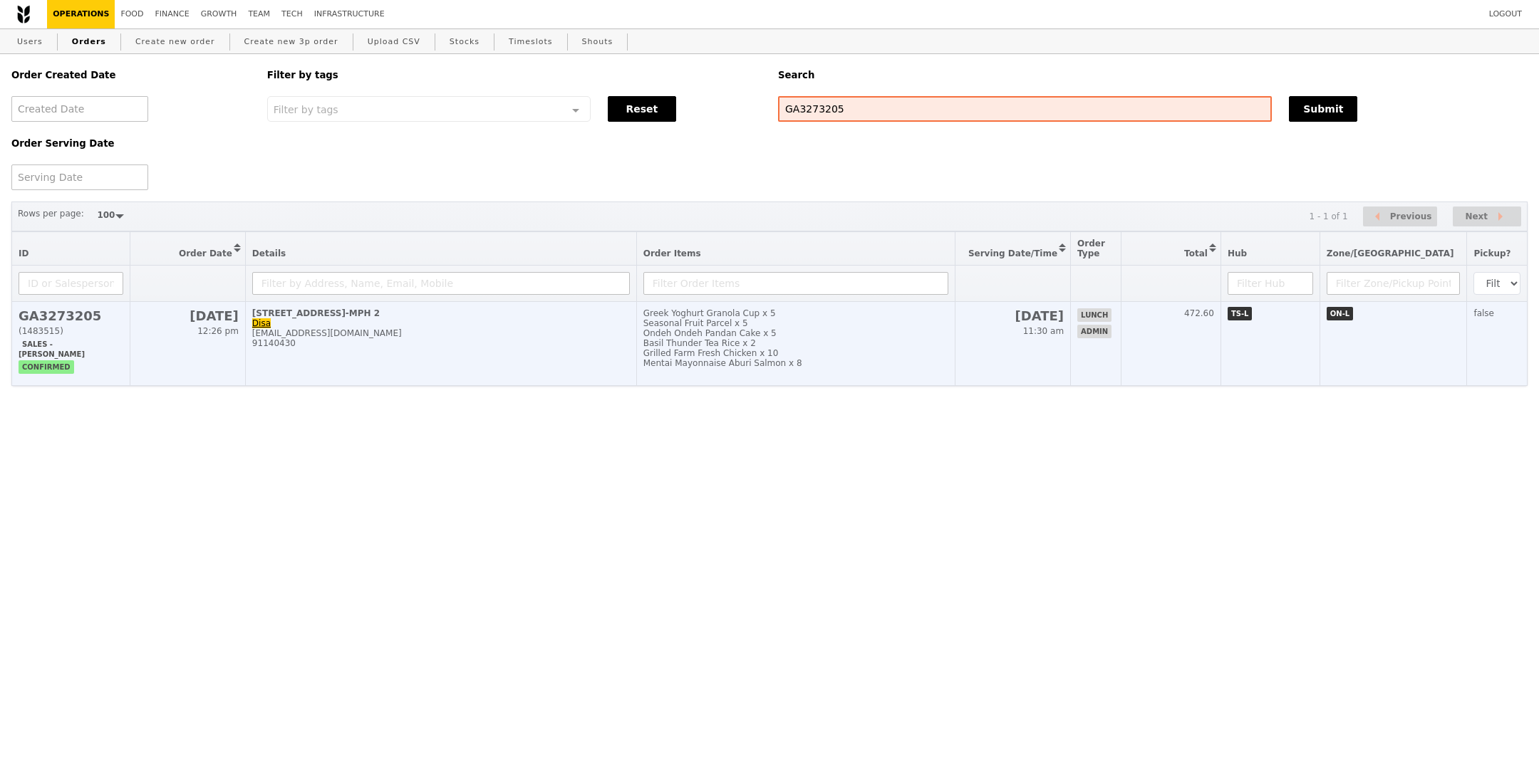
click at [1209, 311] on td "472.60" at bounding box center [1171, 344] width 100 height 84
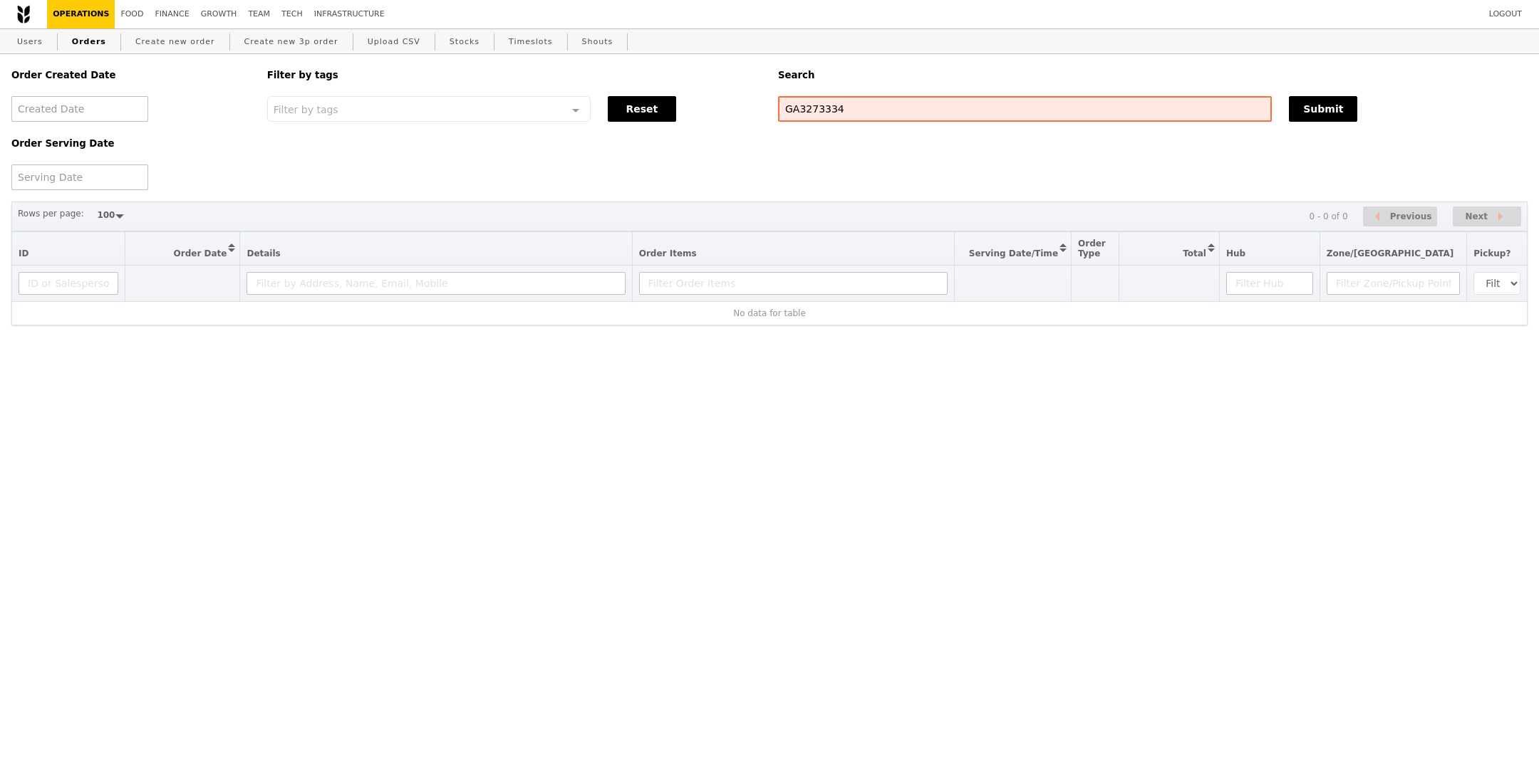
select select "100"
